Goal: Ask a question

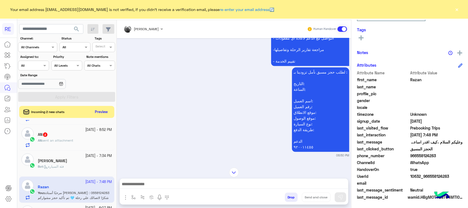
scroll to position [34, 0]
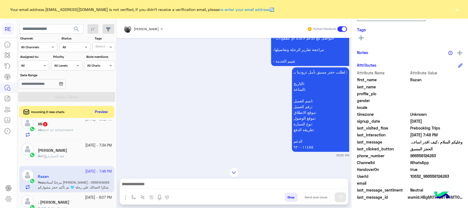
click at [86, 128] on div "AN 2" at bounding box center [75, 125] width 74 height 6
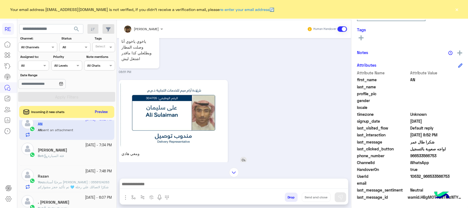
scroll to position [504, 0]
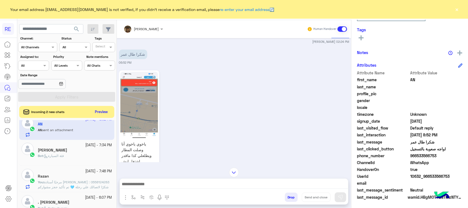
drag, startPoint x: 141, startPoint y: 108, endPoint x: 141, endPoint y: 111, distance: 3.6
click at [141, 108] on img at bounding box center [139, 105] width 38 height 67
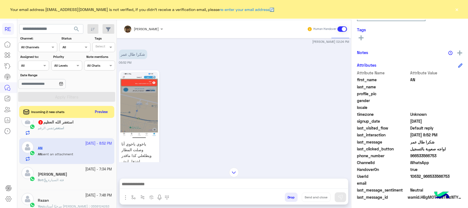
scroll to position [0, 0]
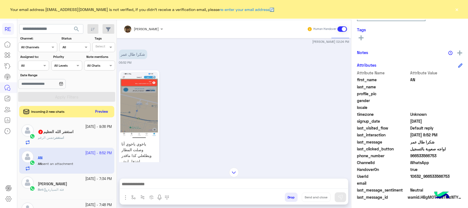
click at [98, 114] on button "Preview" at bounding box center [101, 111] width 17 height 7
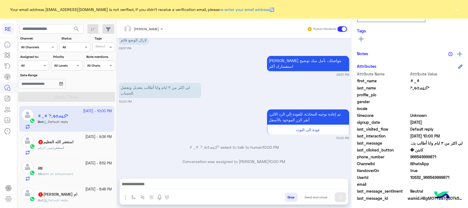
scroll to position [87, 0]
click at [166, 89] on p "لي اكثر من ٣ ايام وانا أطالب بتعديل وتفعيل الحساب" at bounding box center [160, 90] width 82 height 15
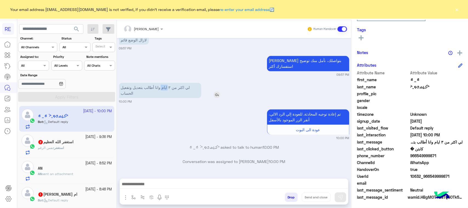
click at [166, 89] on p "لي اكثر من ٣ ايام وانا أطالب بتعديل وتفعيل الحساب" at bounding box center [160, 90] width 82 height 15
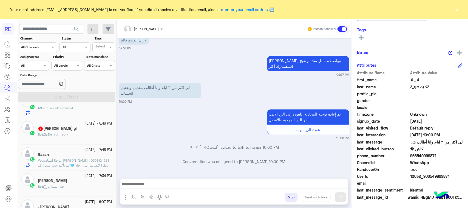
scroll to position [69, 0]
